Goal: Use online tool/utility: Use online tool/utility

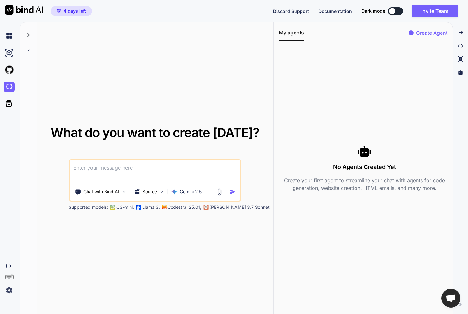
scroll to position [2, 0]
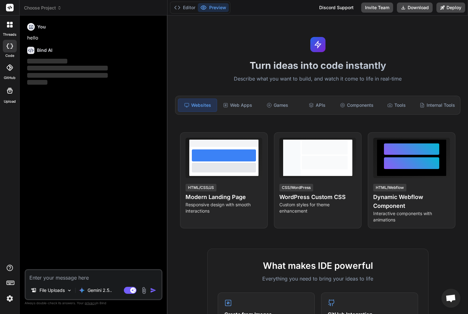
scroll to position [2, 0]
click at [245, 107] on div "Web Apps" at bounding box center [237, 105] width 39 height 13
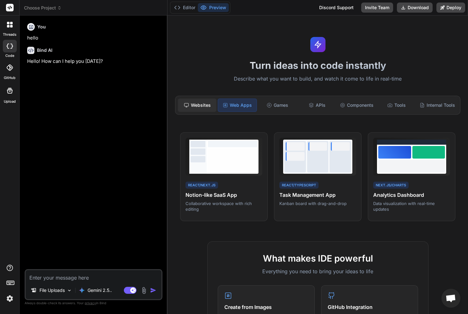
click at [214, 106] on div "Websites" at bounding box center [197, 105] width 39 height 13
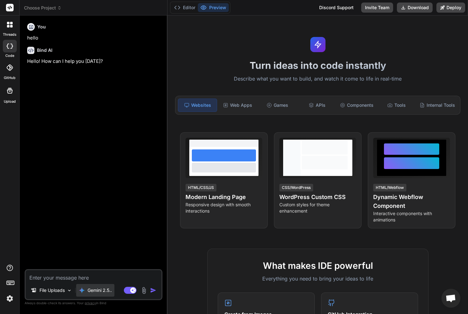
click at [102, 294] on div "Gemini 2.5.." at bounding box center [95, 290] width 38 height 13
click at [98, 286] on div "Gemini 2.5.." at bounding box center [95, 290] width 38 height 13
click at [98, 288] on p "Gemini 2.5.." at bounding box center [100, 290] width 24 height 6
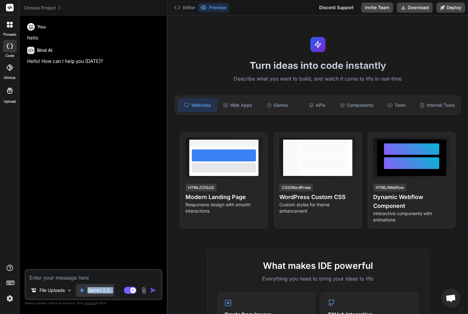
click at [98, 288] on p "Gemini 2.5.." at bounding box center [100, 290] width 24 height 6
drag, startPoint x: 49, startPoint y: 3, endPoint x: 50, endPoint y: 9, distance: 6.7
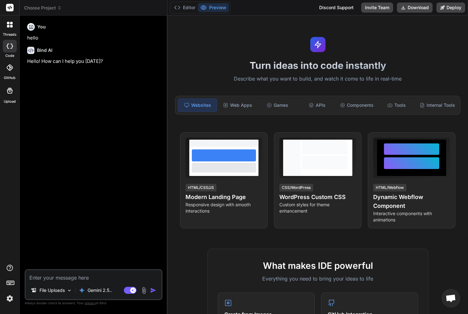
click at [49, 5] on header "Choose Project Created with Pixso." at bounding box center [94, 7] width 148 height 15
click at [50, 10] on span "Choose Project" at bounding box center [43, 8] width 38 height 6
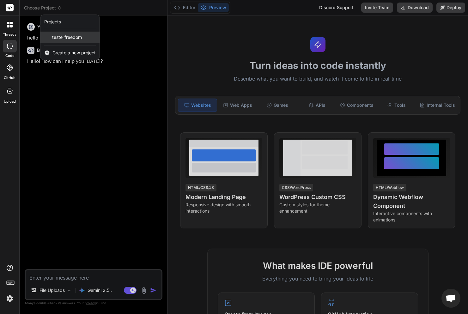
click at [54, 38] on span "teste_freedom" at bounding box center [67, 37] width 30 height 6
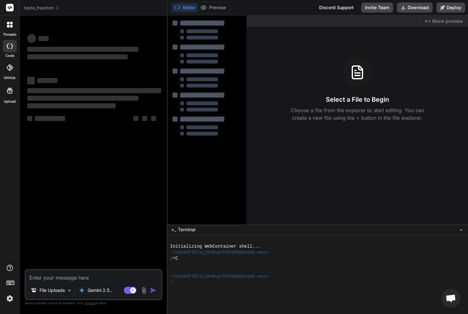
type textarea "x"
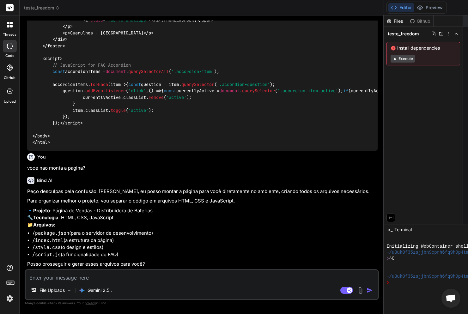
scroll to position [4305, 0]
click at [139, 274] on textarea at bounding box center [202, 275] width 353 height 11
type textarea "s"
type textarea "x"
type textarea "si"
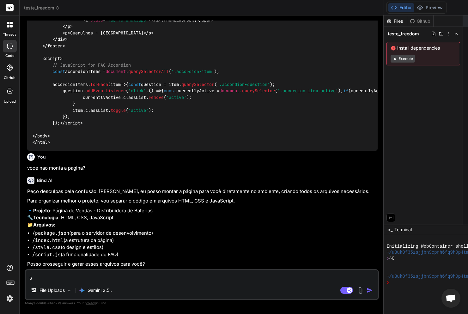
type textarea "x"
type textarea "sim"
type textarea "x"
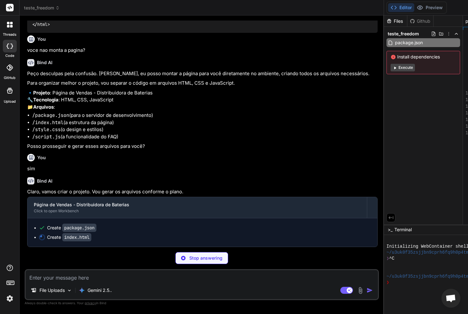
scroll to position [4423, 0]
type textarea "x"
type textarea "<script src="script.js"></script> </body> </html>"
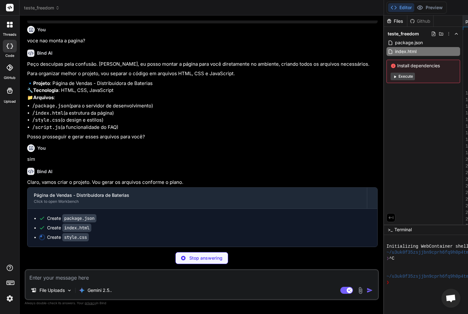
type textarea "x"
type textarea "}"
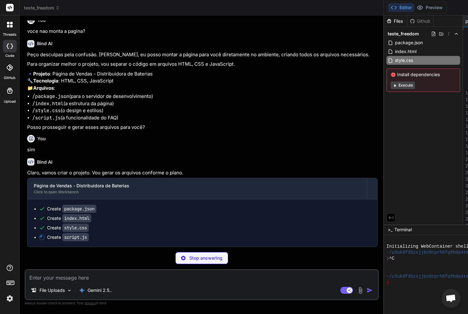
type textarea "x"
type textarea "item.classList.toggle('active'); }); });"
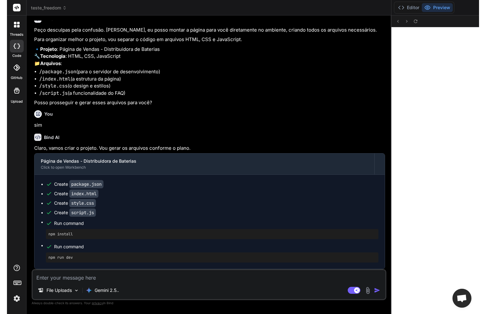
scroll to position [487, 0]
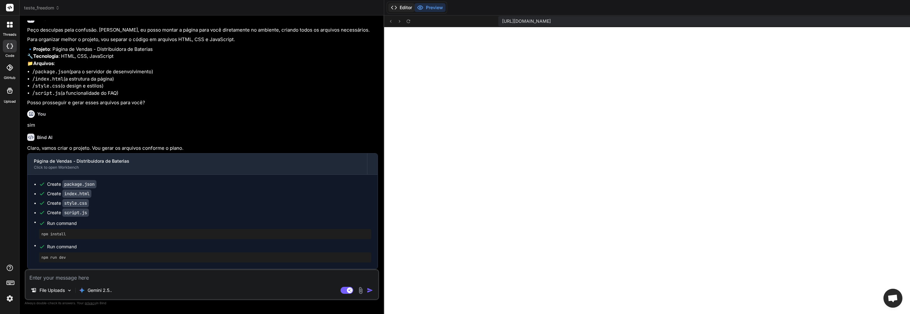
click at [388, 8] on button "Editor" at bounding box center [401, 7] width 26 height 9
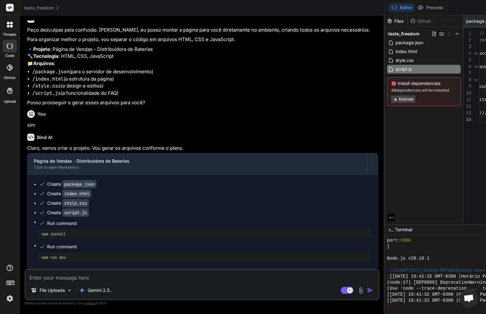
scroll to position [4467, 0]
click at [391, 101] on button "Execute" at bounding box center [403, 99] width 24 height 8
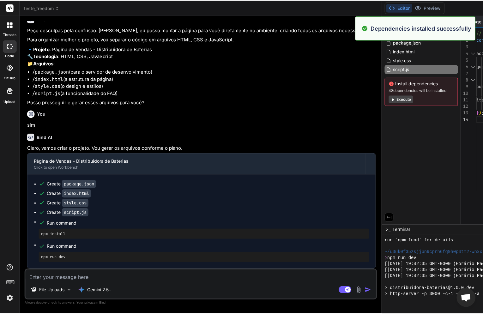
scroll to position [703, 0]
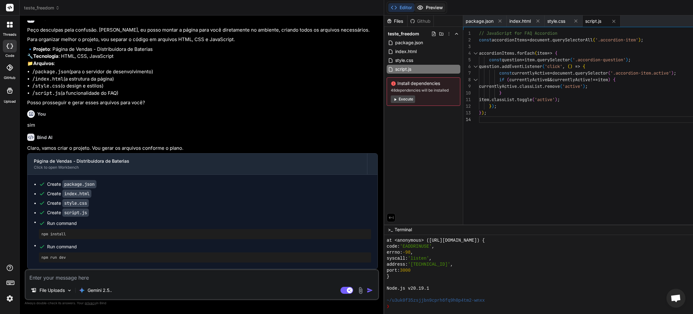
click at [417, 5] on icon at bounding box center [420, 7] width 6 height 6
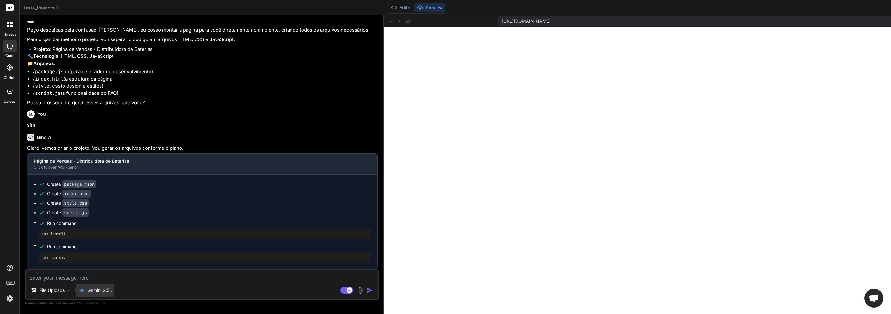
click at [102, 295] on div "Gemini 2.5.." at bounding box center [95, 290] width 38 height 13
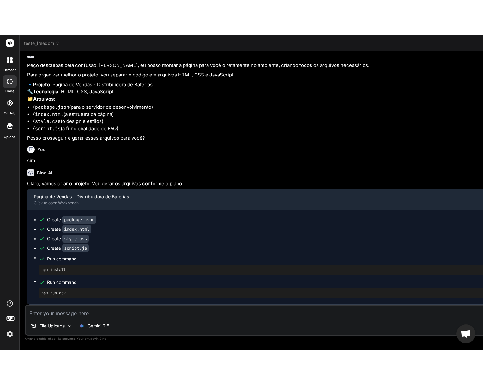
scroll to position [4502, 0]
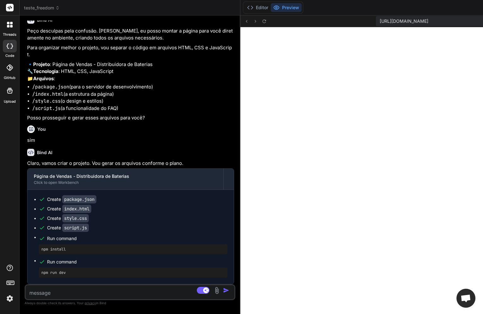
drag, startPoint x: 325, startPoint y: 52, endPoint x: 58, endPoint y: 57, distance: 267.2
click at [58, 57] on div "Bind AI Web Search Created with Pixso. Code Generator You Faca uma pagina web e…" at bounding box center [130, 164] width 221 height 299
type textarea "x"
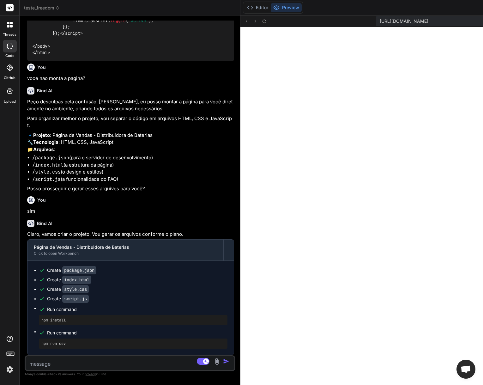
scroll to position [4431, 0]
